Goal: Task Accomplishment & Management: Manage account settings

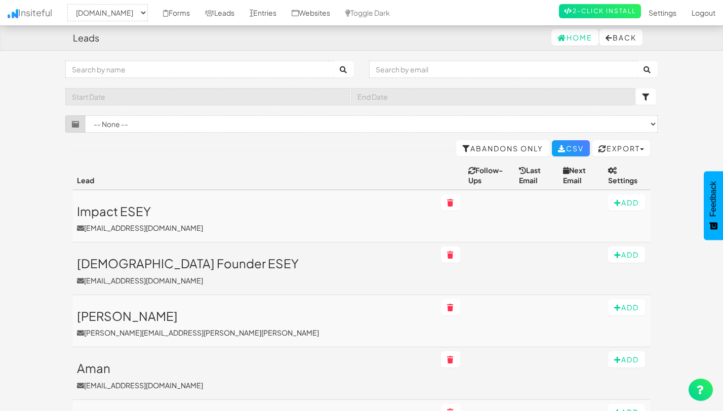
select select "2530"
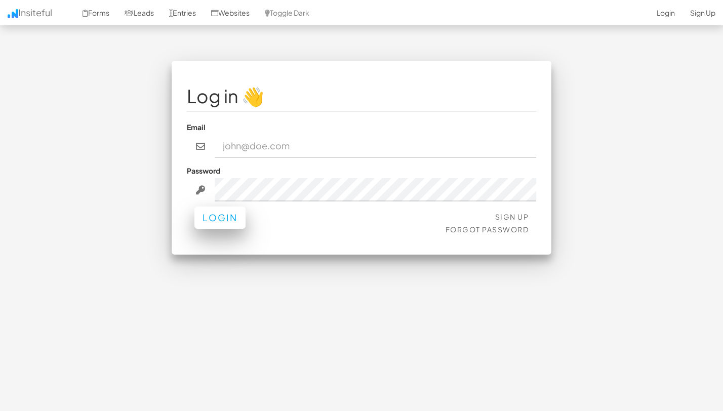
type input "[EMAIL_ADDRESS][DOMAIN_NAME]"
click at [214, 215] on button "Login" at bounding box center [219, 217] width 51 height 22
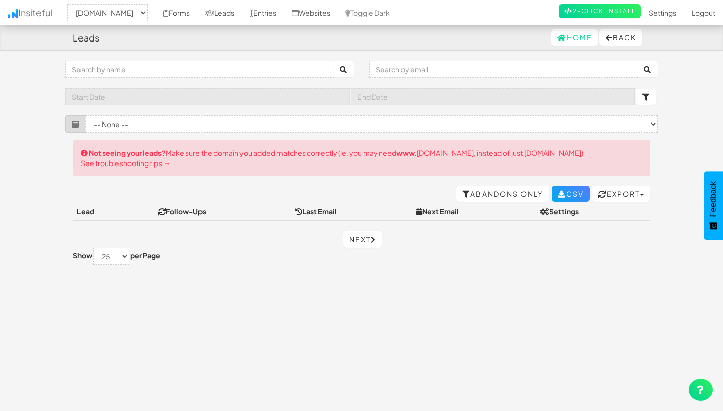
click at [85, 3] on div "-- None -- www.theeasies.com www.joinopus.org joinopus.org Forms Leads Entries …" at bounding box center [362, 12] width 708 height 25
click at [85, 11] on select "-- None -- www.theeasies.com www.joinopus.org joinopus.org" at bounding box center [107, 12] width 80 height 17
select select "2530"
click at [70, 4] on select "-- None -- www.theeasies.com www.joinopus.org joinopus.org" at bounding box center [107, 12] width 80 height 17
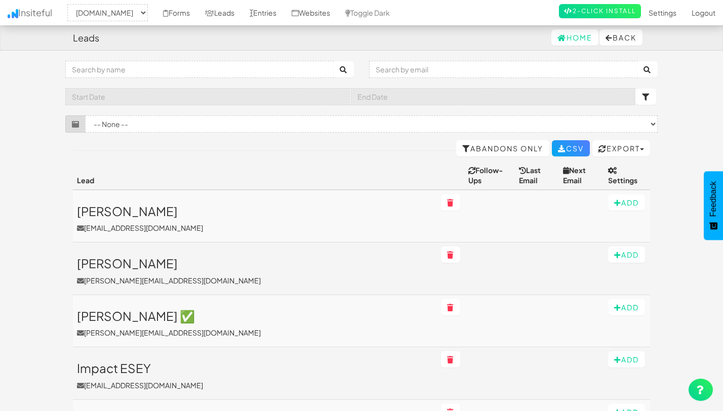
select select "2530"
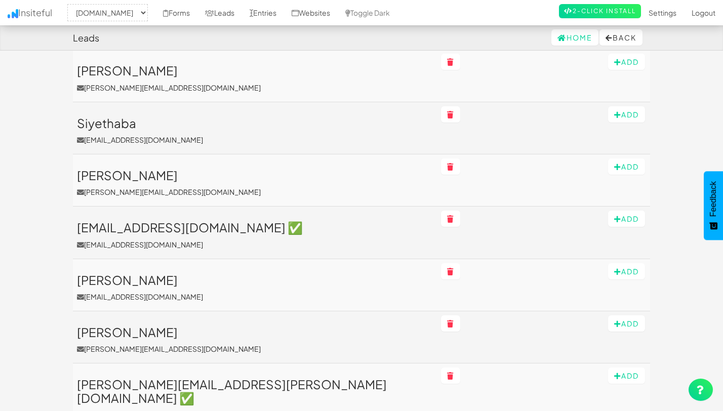
scroll to position [560, 0]
